Goal: Information Seeking & Learning: Learn about a topic

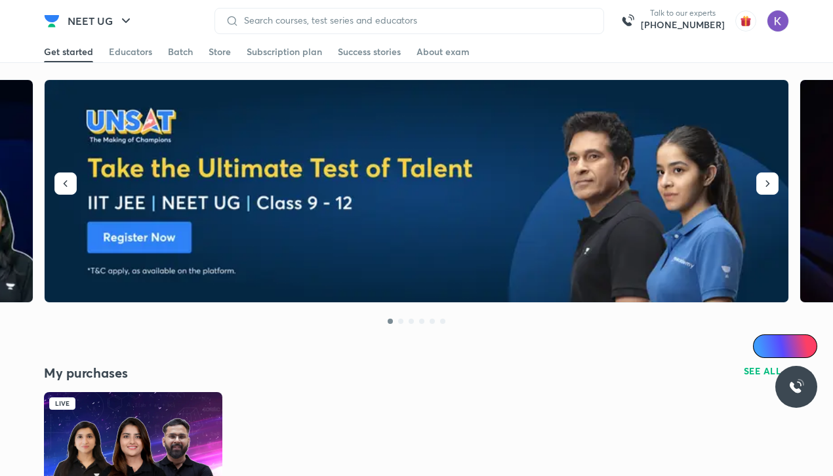
click at [133, 444] on img at bounding box center [133, 442] width 178 height 100
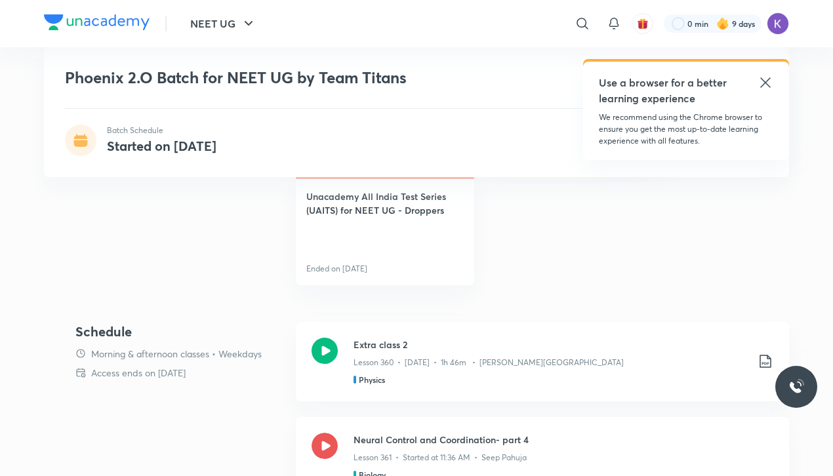
scroll to position [512, 0]
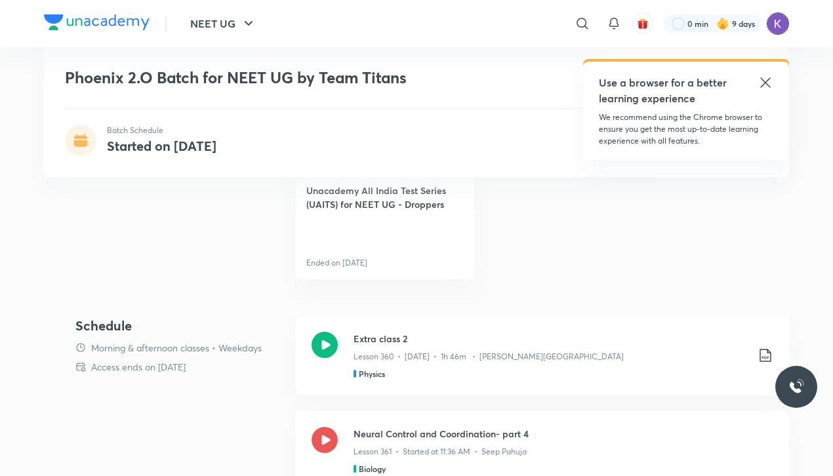
click at [777, 20] on img at bounding box center [778, 23] width 22 height 22
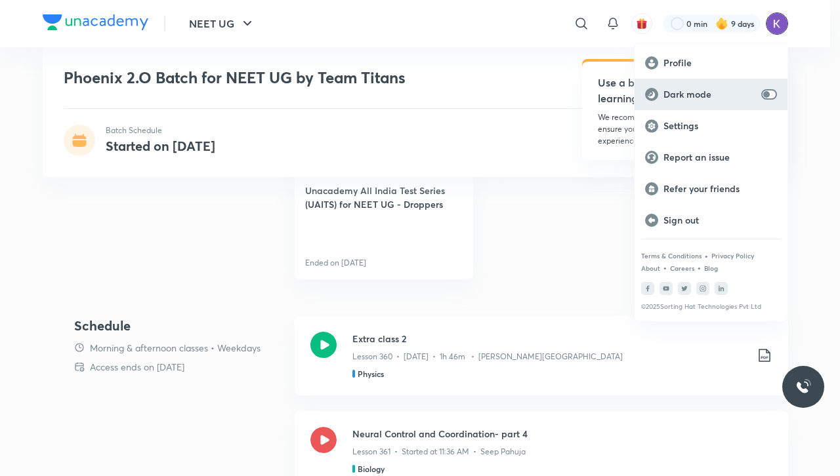
click at [772, 95] on input "checkbox" at bounding box center [766, 94] width 31 height 10
checkbox input "true"
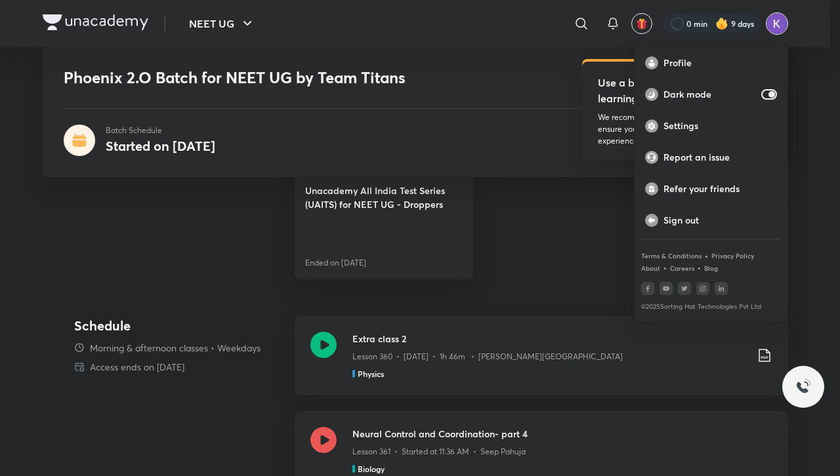
click at [323, 441] on div at bounding box center [420, 238] width 840 height 476
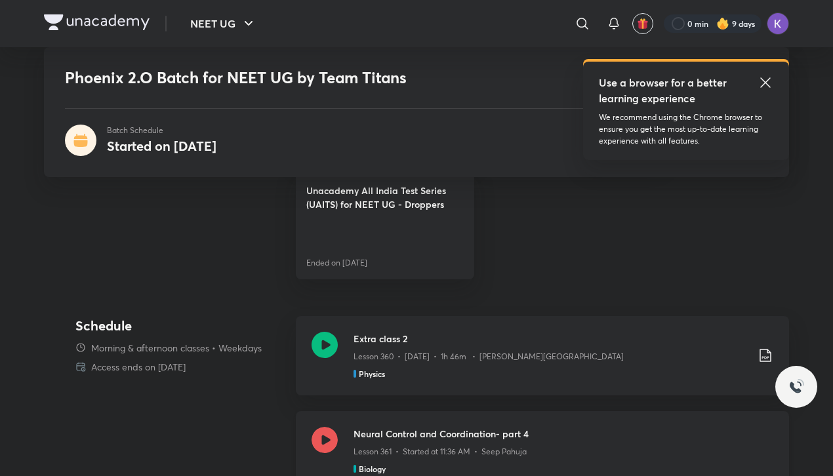
click at [329, 450] on icon at bounding box center [325, 440] width 26 height 26
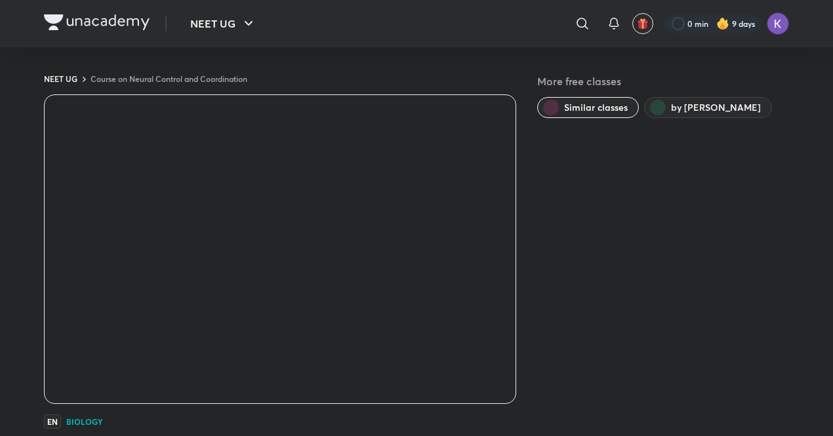
scroll to position [382, 0]
